Goal: Task Accomplishment & Management: Manage account settings

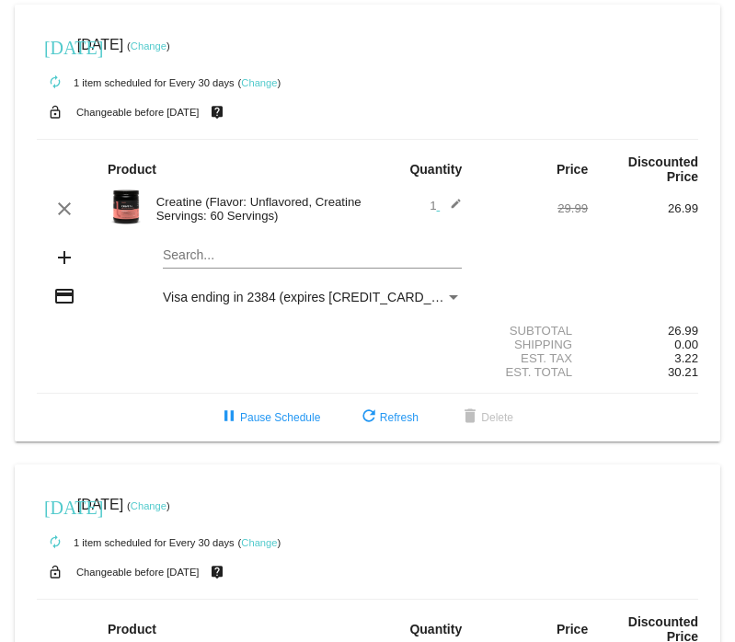
click at [167, 47] on link "Change" at bounding box center [149, 45] width 36 height 11
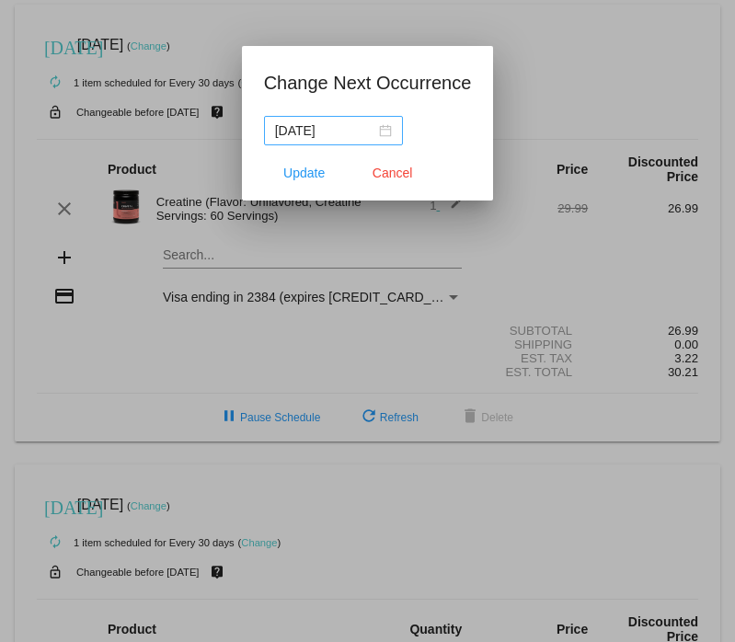
click at [375, 131] on div "[DATE]" at bounding box center [333, 131] width 117 height 20
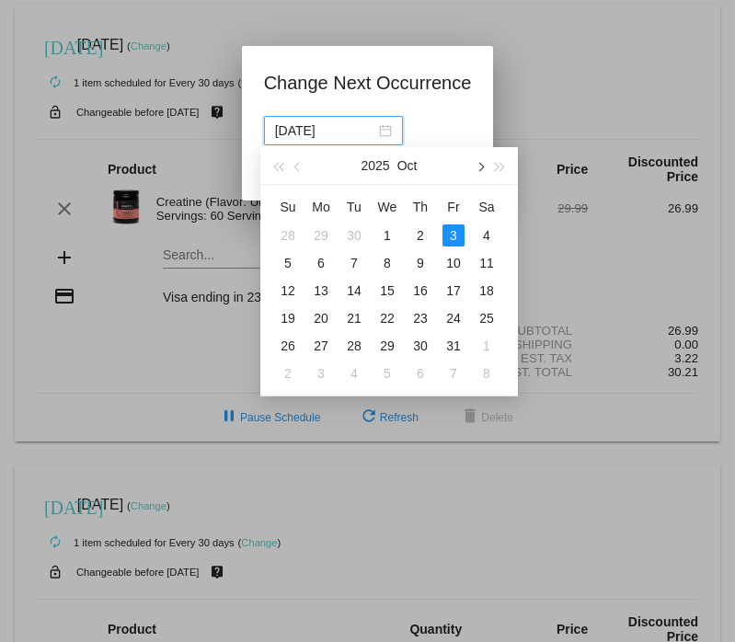
click at [483, 170] on button "button" at bounding box center [479, 165] width 20 height 37
click at [490, 233] on div "1" at bounding box center [487, 236] width 22 height 22
type input "[DATE]"
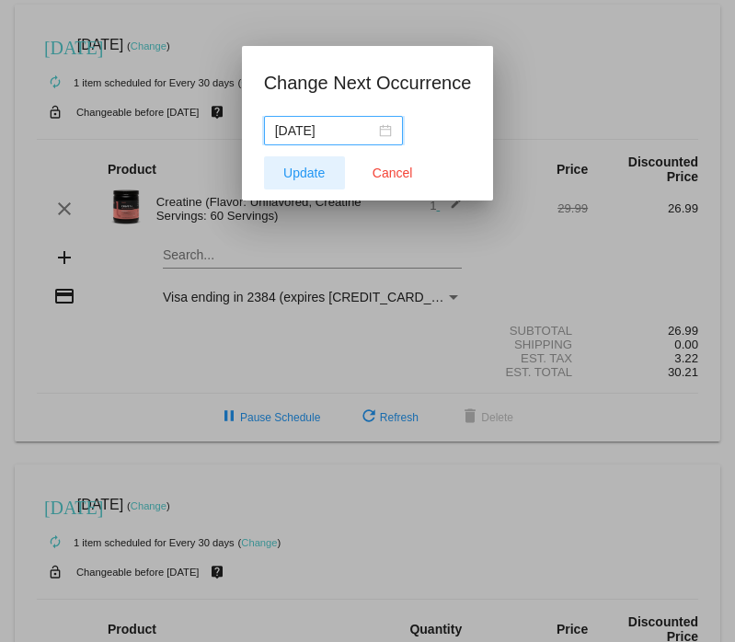
click at [294, 168] on span "Update" at bounding box center [303, 173] width 41 height 15
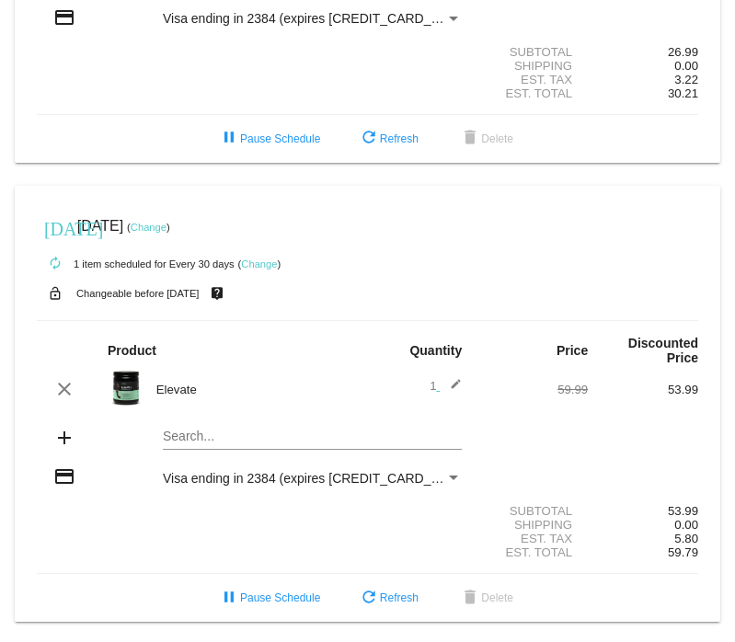
scroll to position [271, 0]
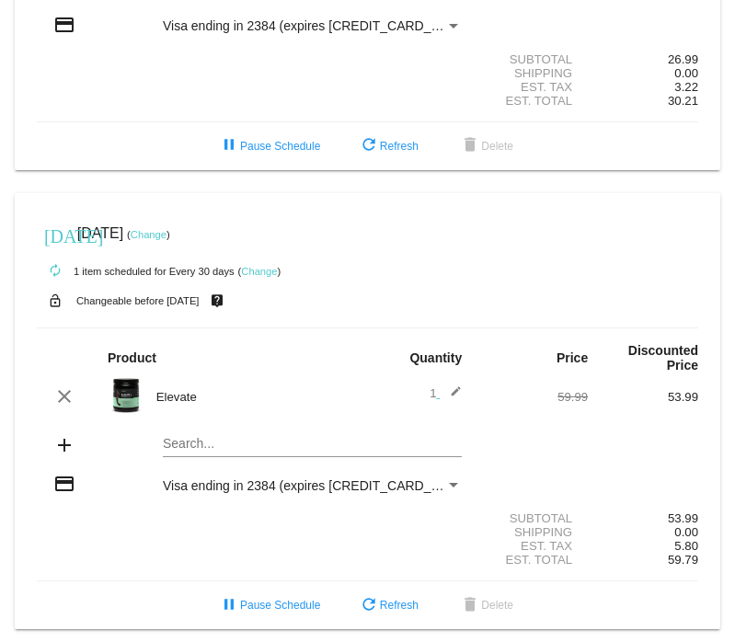
click at [167, 240] on link "Change" at bounding box center [149, 234] width 36 height 11
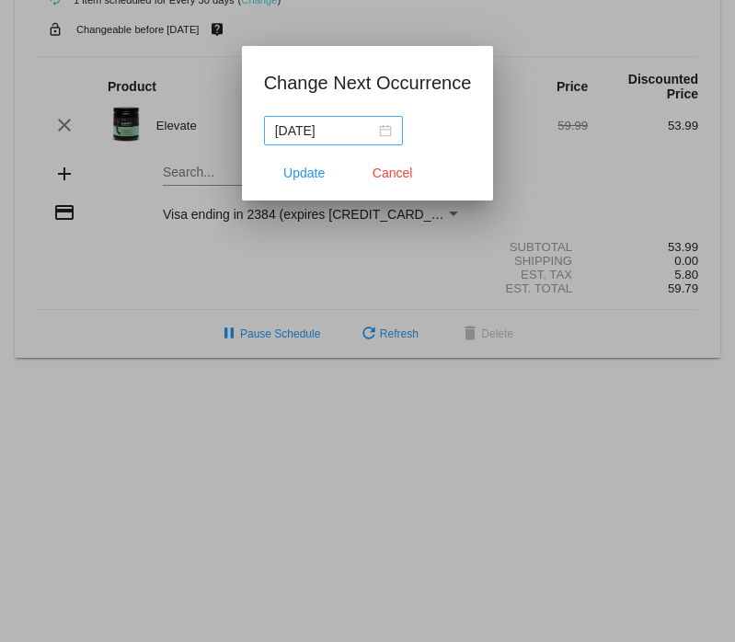
click at [380, 133] on div "[DATE]" at bounding box center [333, 131] width 117 height 20
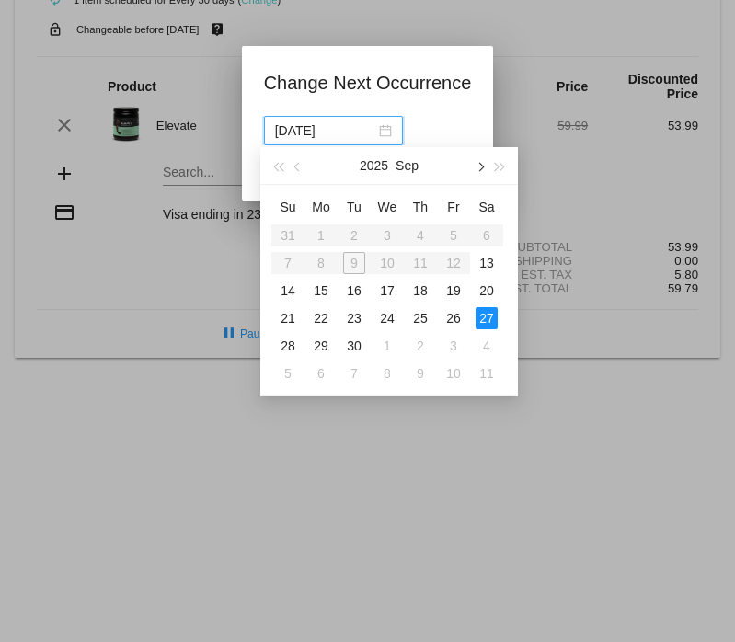
click at [486, 170] on button "button" at bounding box center [479, 165] width 20 height 37
click at [482, 167] on span "button" at bounding box center [479, 167] width 9 height 9
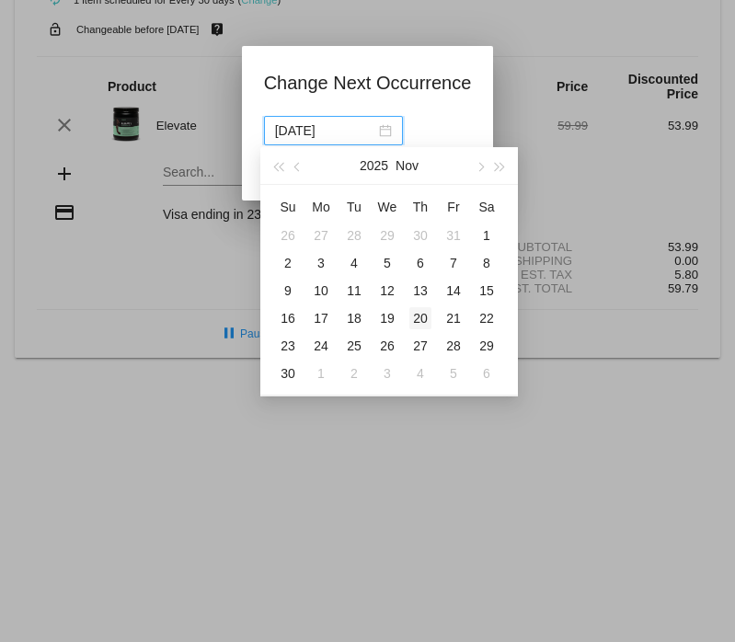
click at [423, 317] on div "20" at bounding box center [421, 318] width 22 height 22
type input "[DATE]"
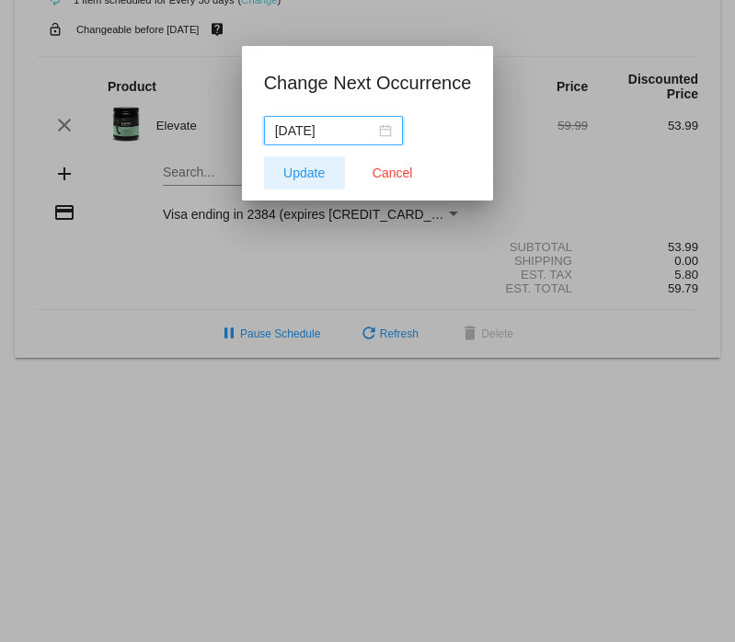
click at [311, 172] on span "Update" at bounding box center [303, 173] width 41 height 15
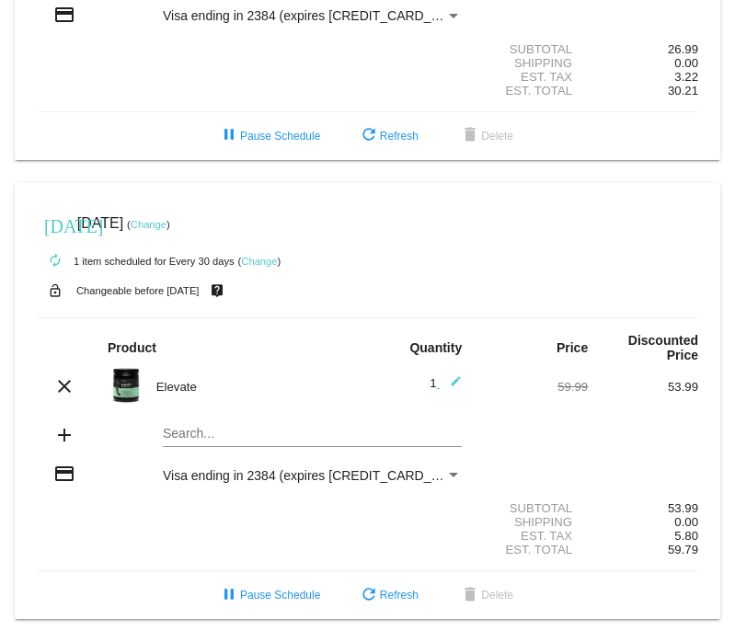
scroll to position [293, 0]
